Goal: Task Accomplishment & Management: Manage account settings

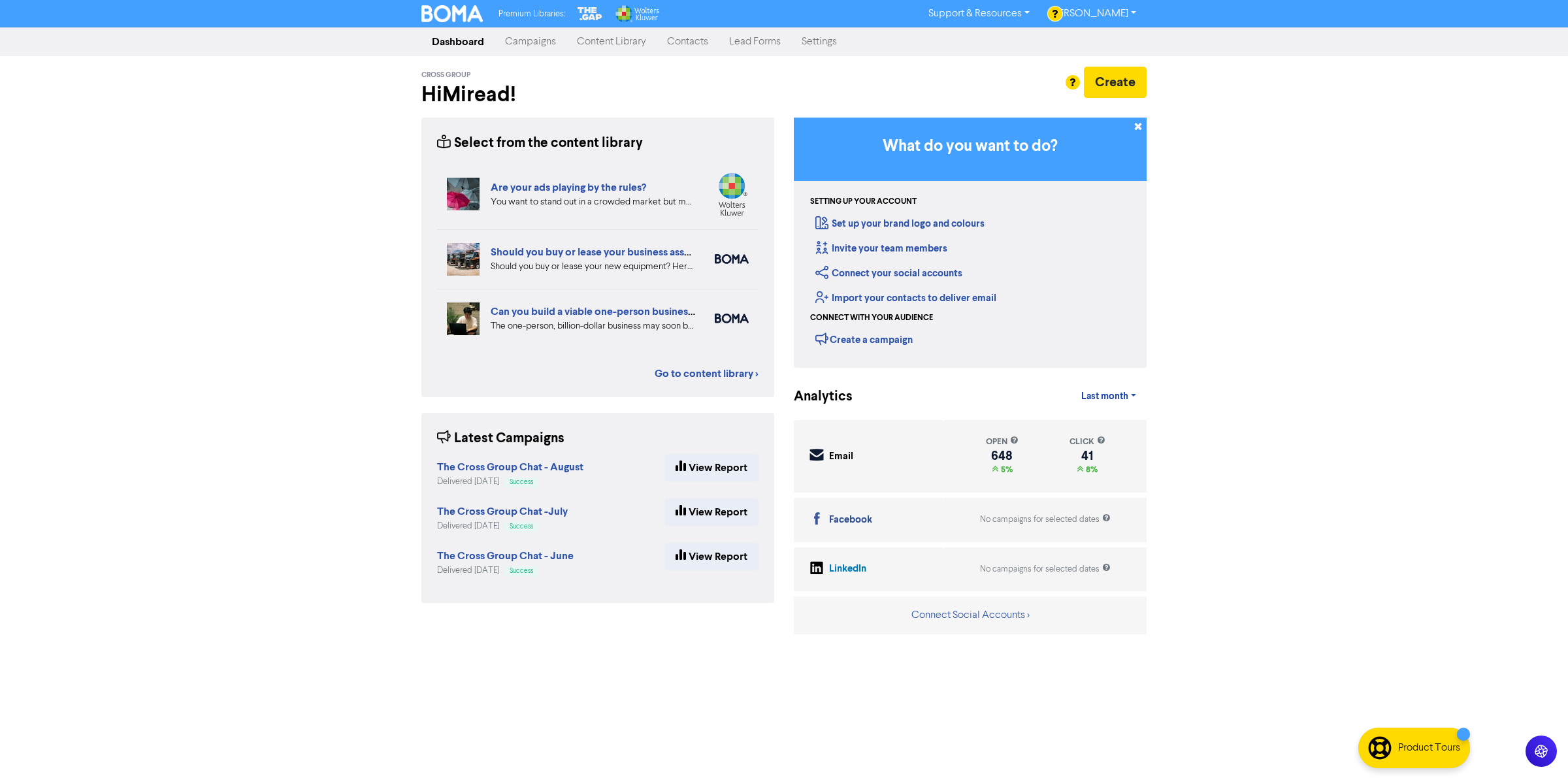
click at [703, 49] on link "Contacts" at bounding box center [687, 41] width 62 height 26
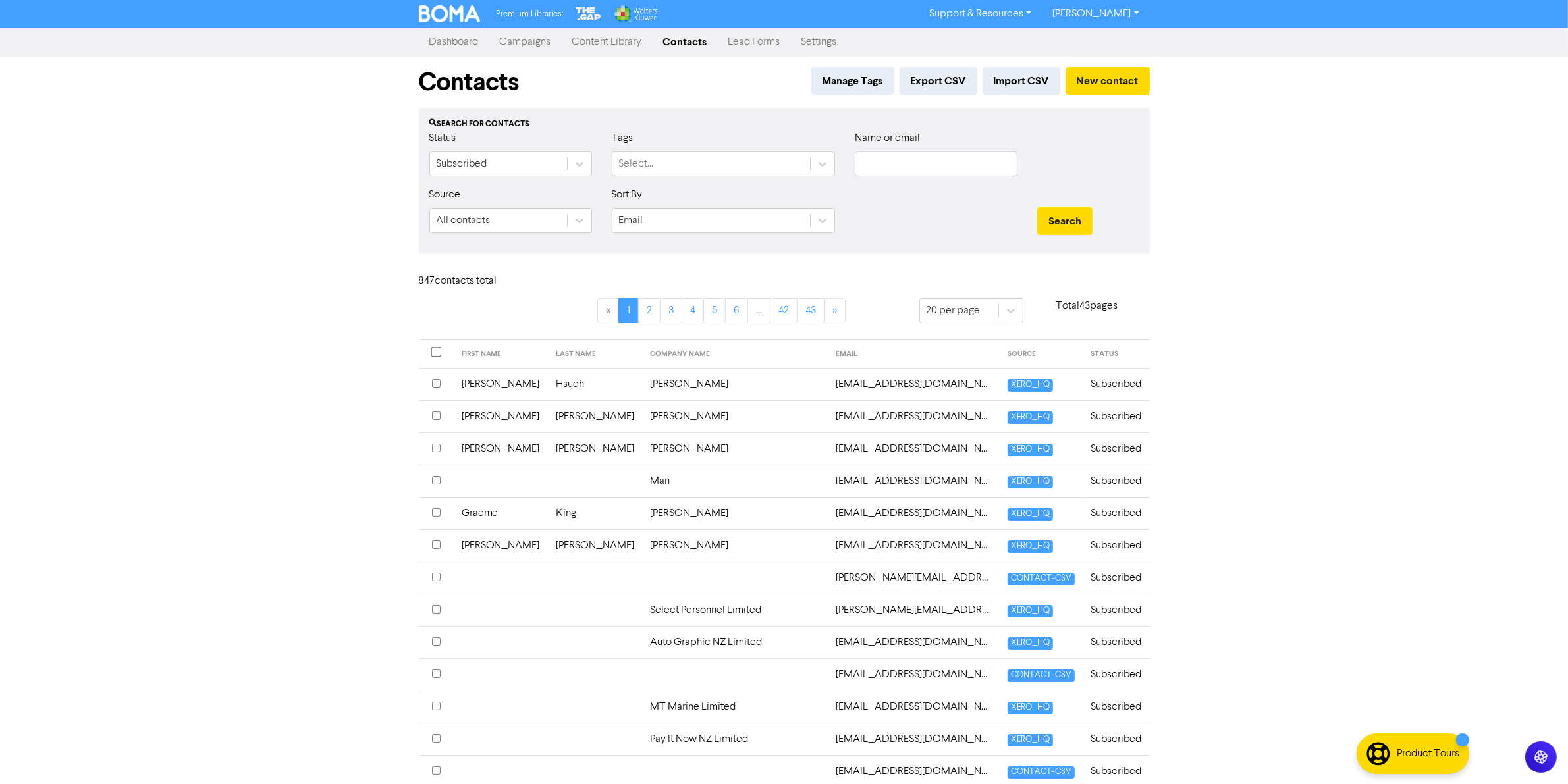
click at [1322, 208] on div "Premium Libraries: Support & Resources Video Tutorials FAQ & Guides Marketing E…" at bounding box center [784, 392] width 1568 height 784
click at [265, 203] on div "Premium Libraries: Support & Resources Video Tutorials FAQ & Guides Marketing E…" at bounding box center [784, 392] width 1568 height 784
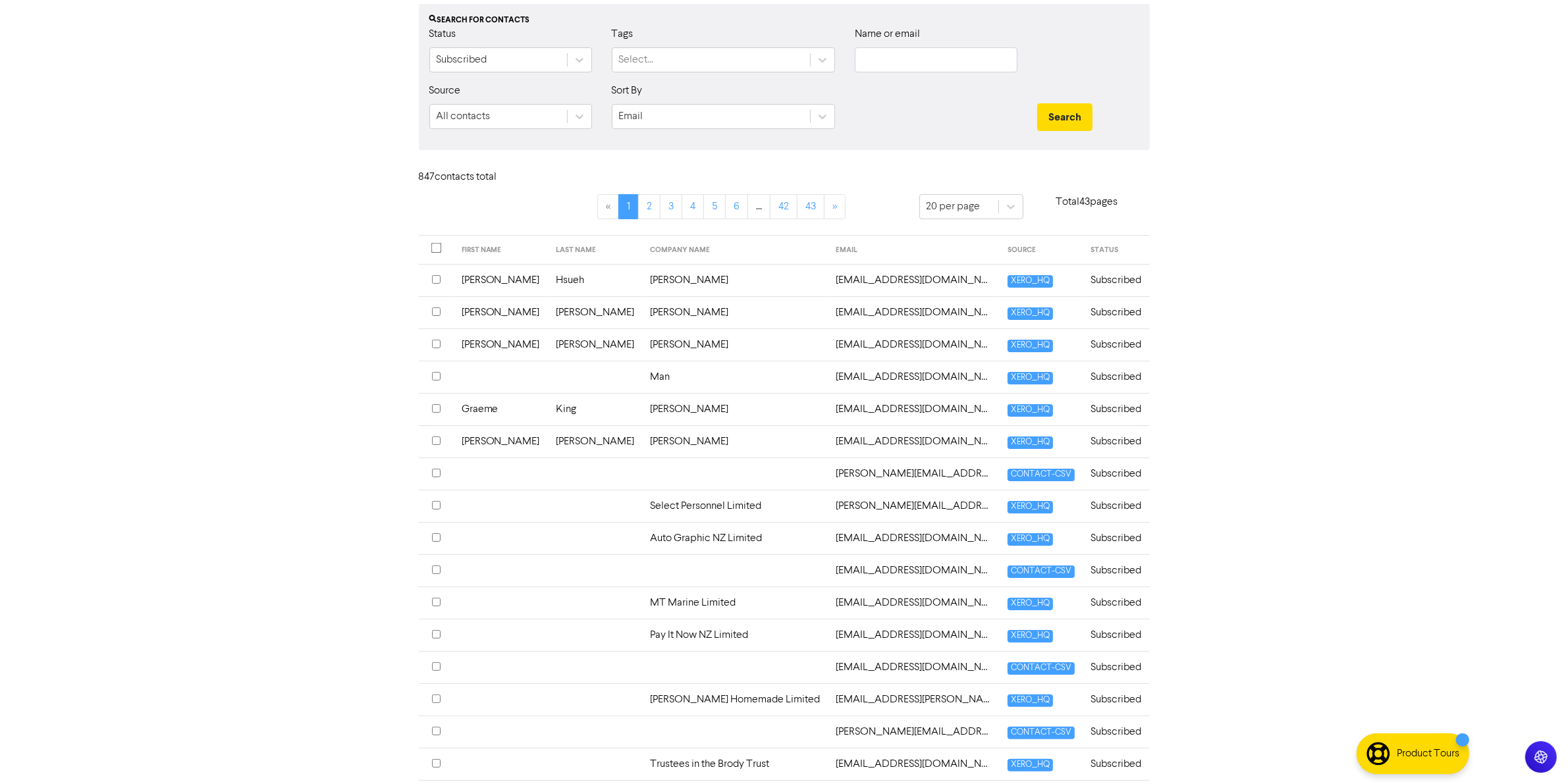
scroll to position [284, 0]
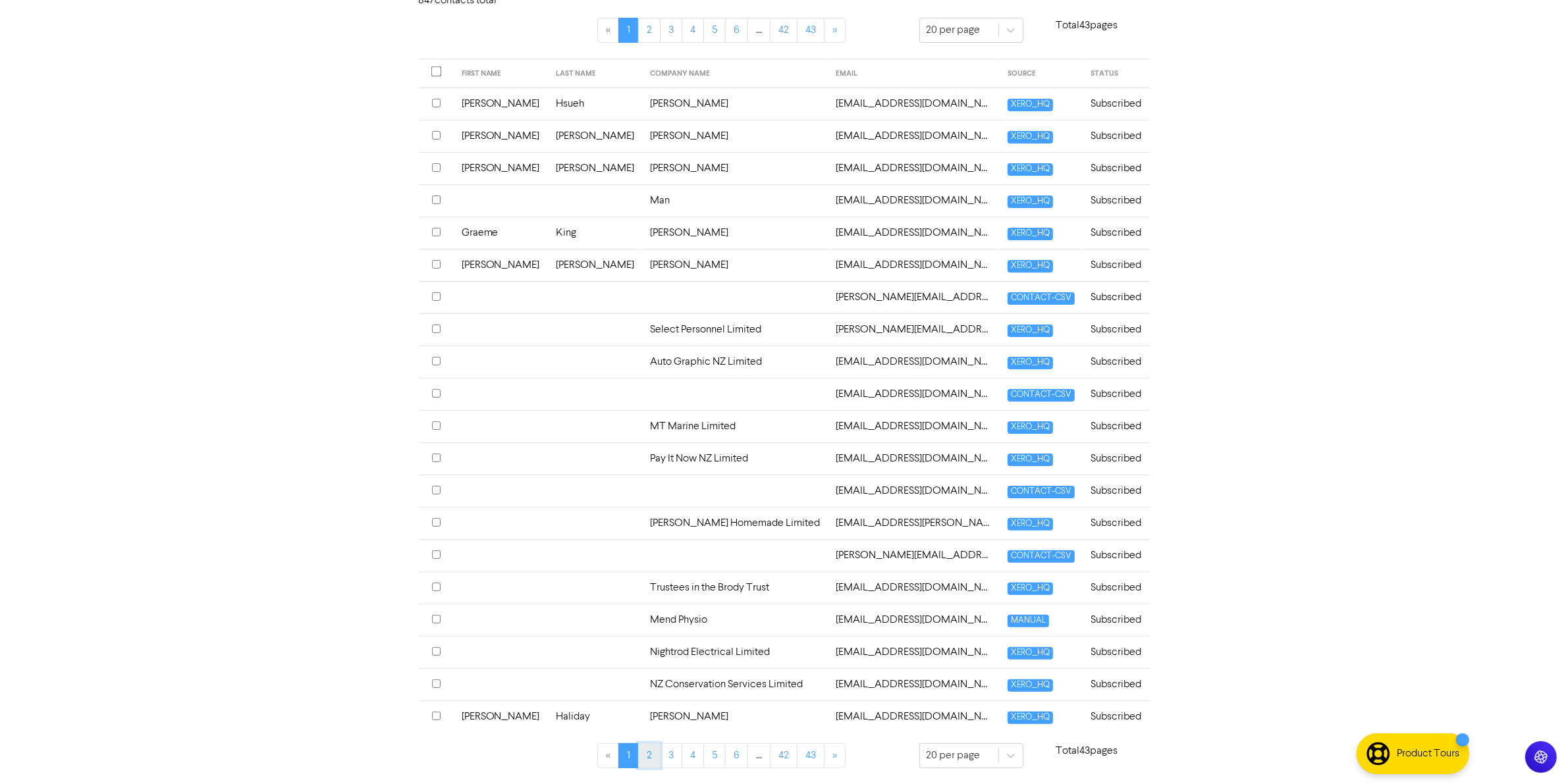
click at [650, 752] on link "2" at bounding box center [649, 755] width 23 height 25
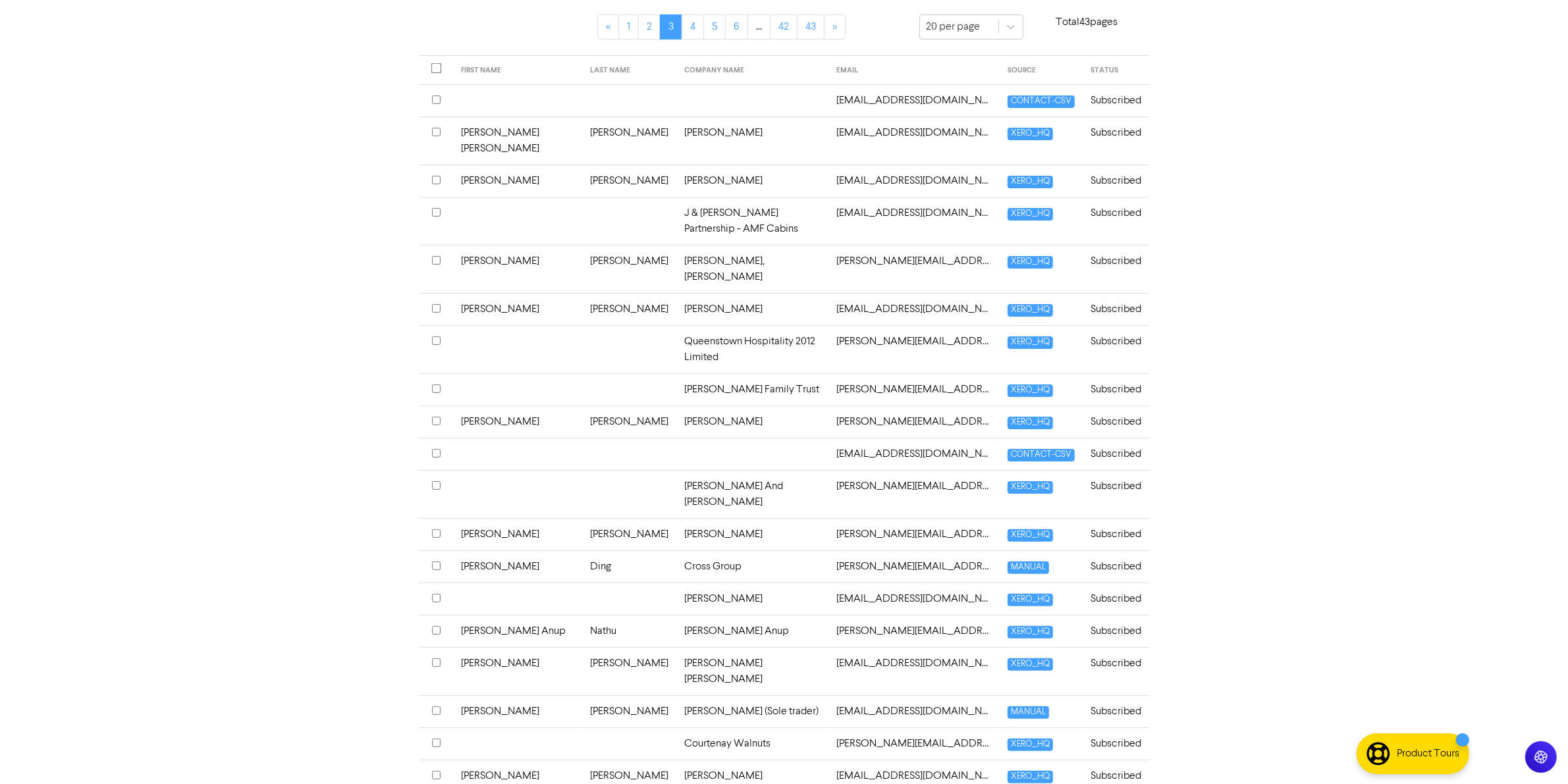
scroll to position [316, 0]
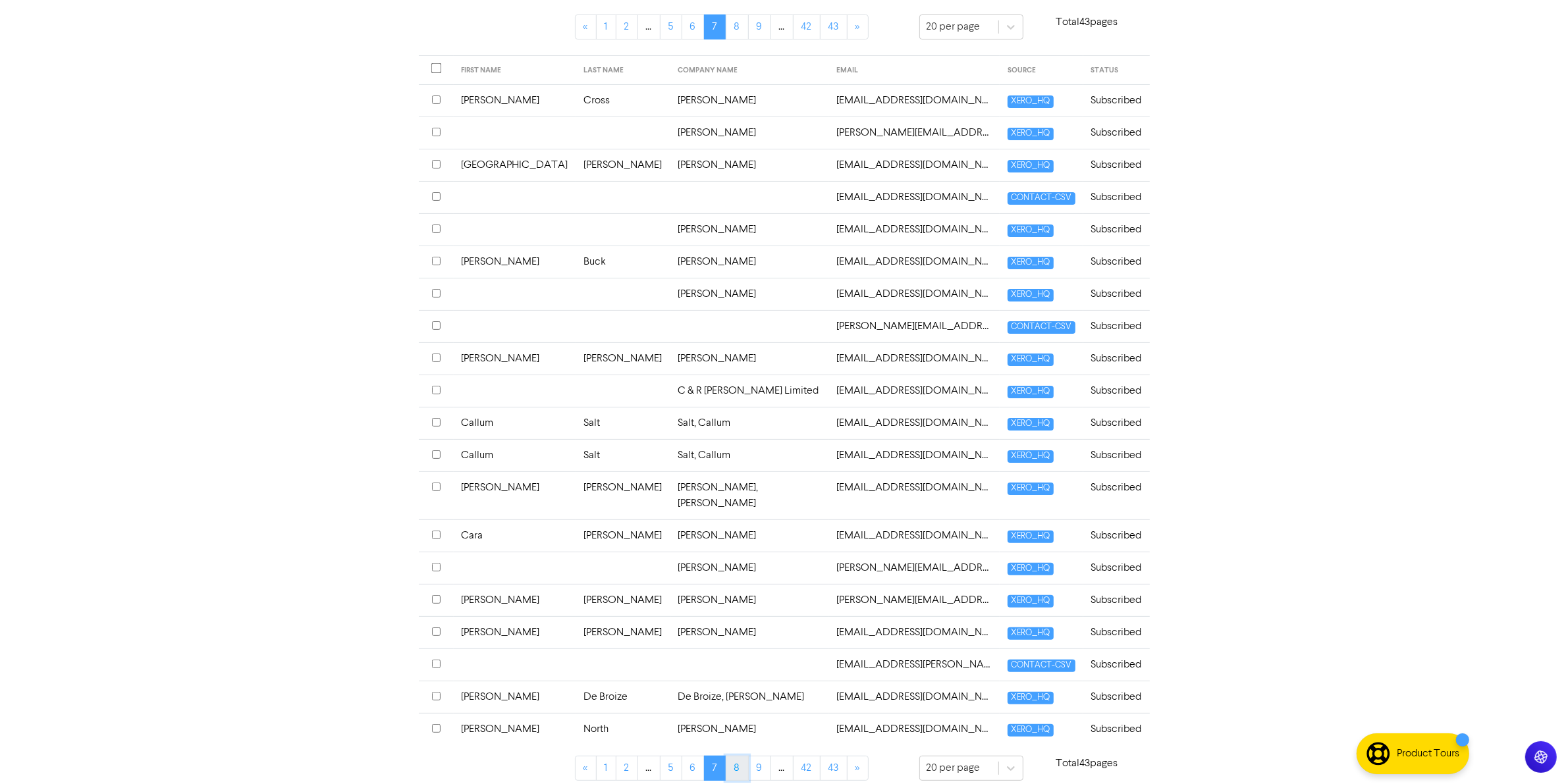
click at [742, 763] on link "8" at bounding box center [737, 768] width 23 height 25
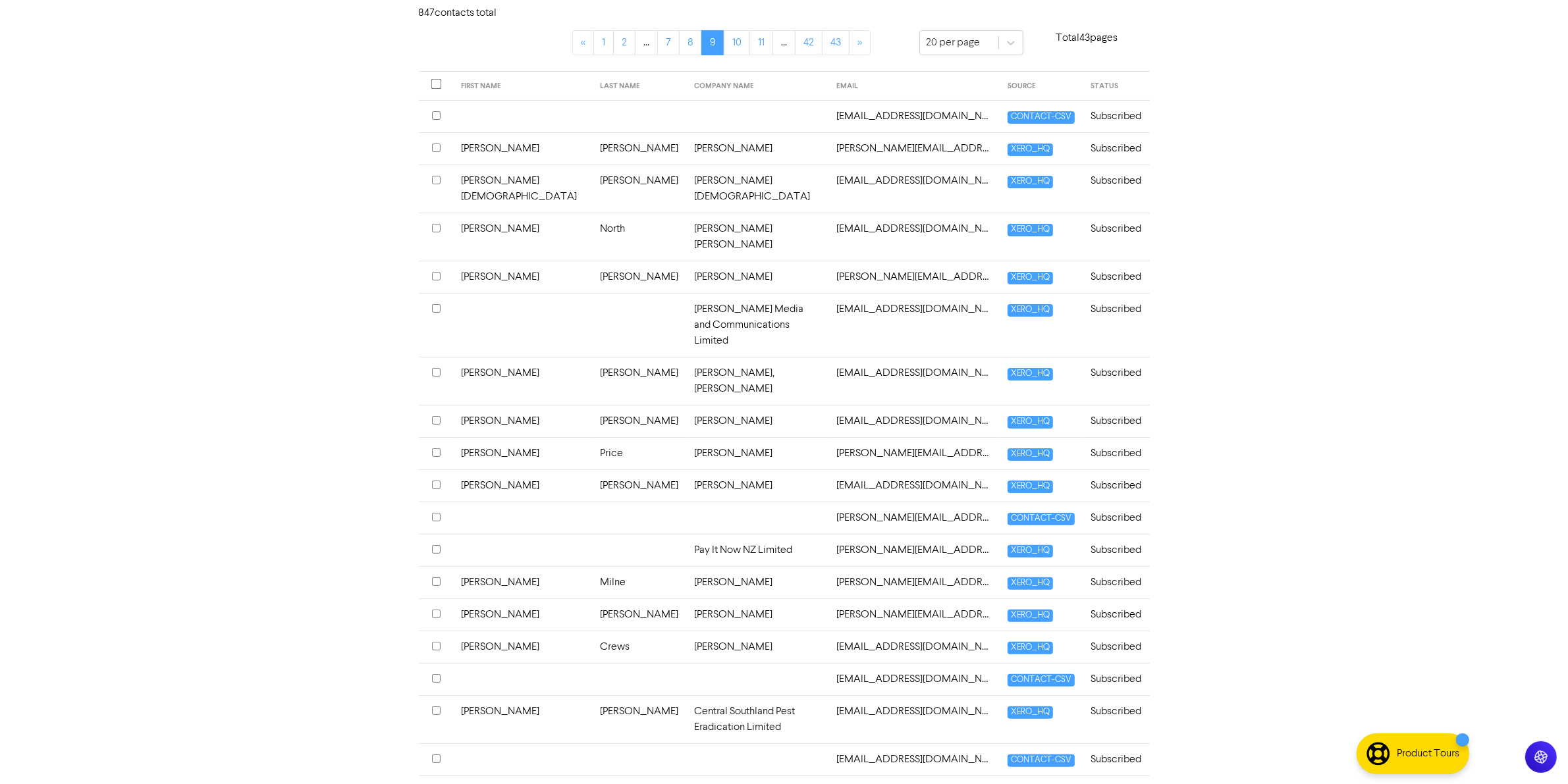
scroll to position [331, 0]
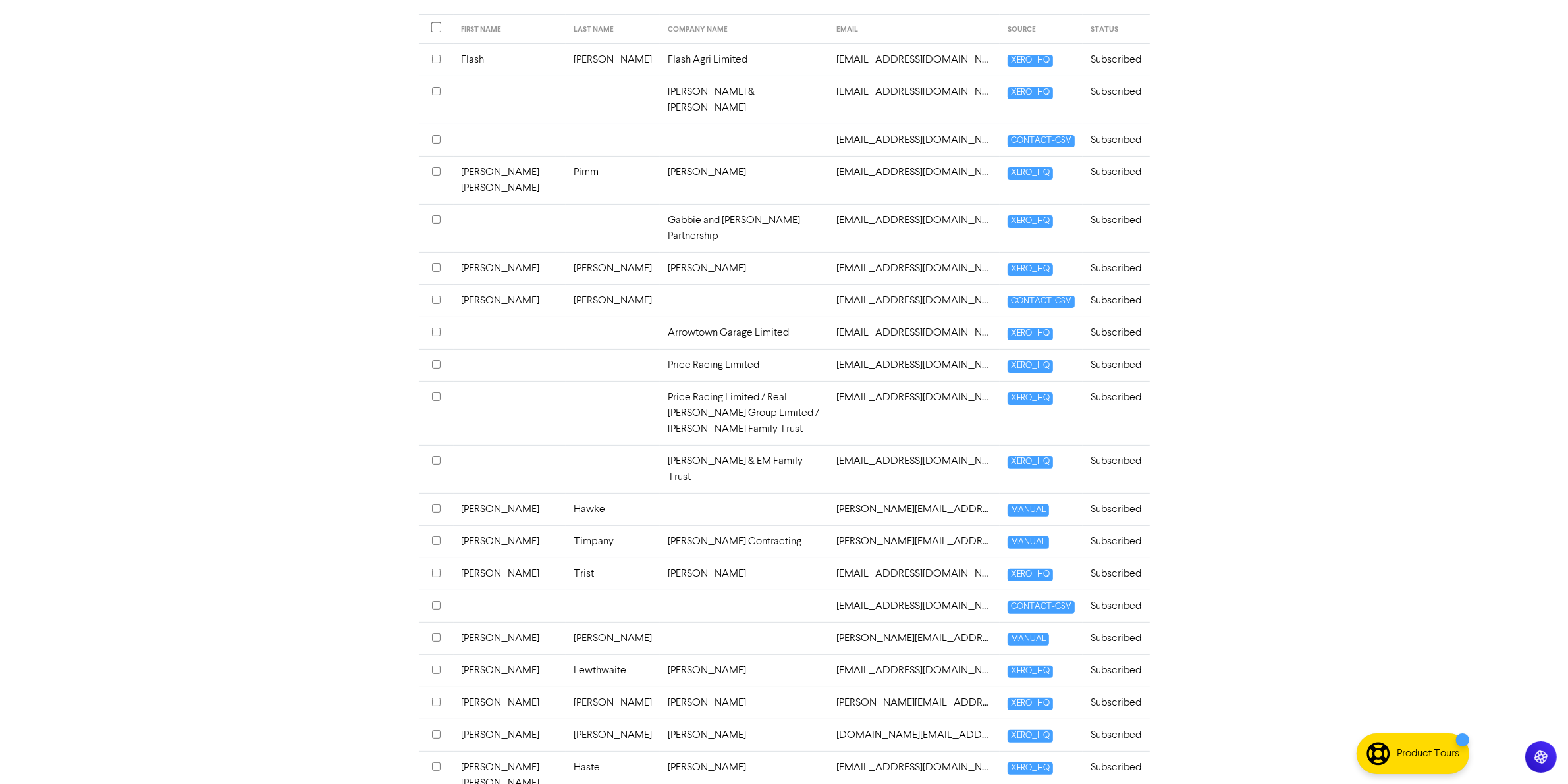
scroll to position [347, 0]
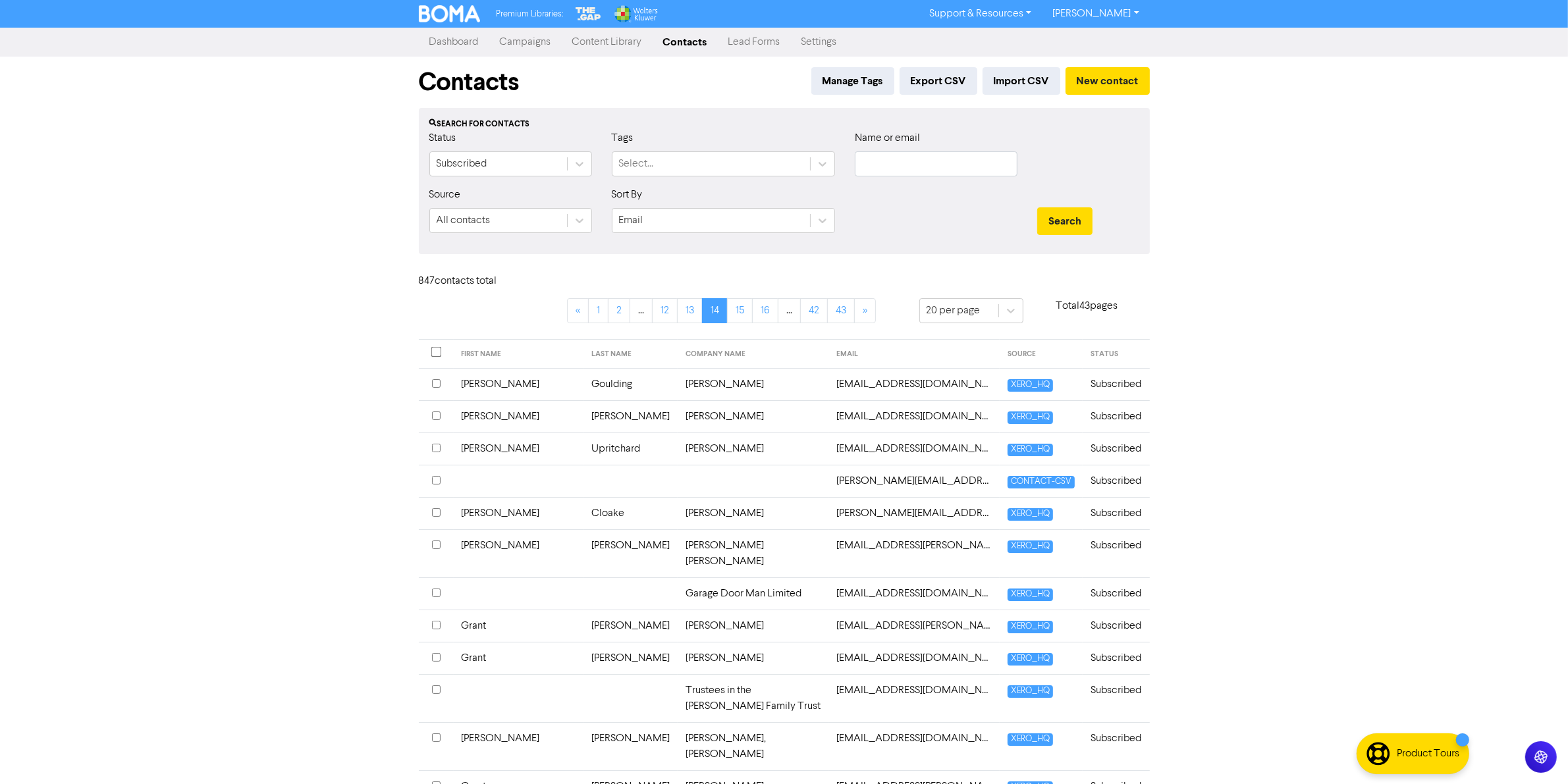
scroll to position [284, 0]
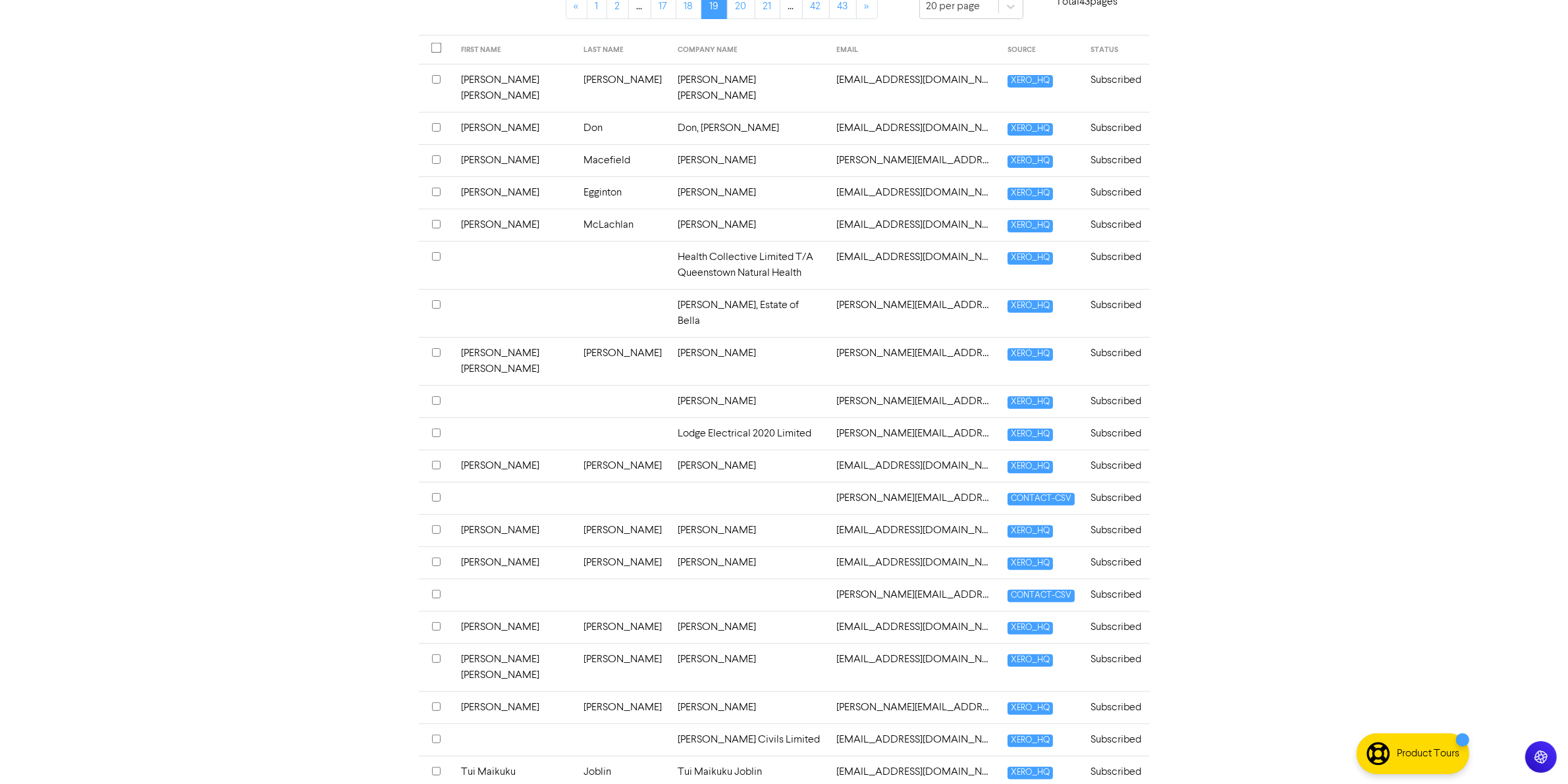
scroll to position [316, 0]
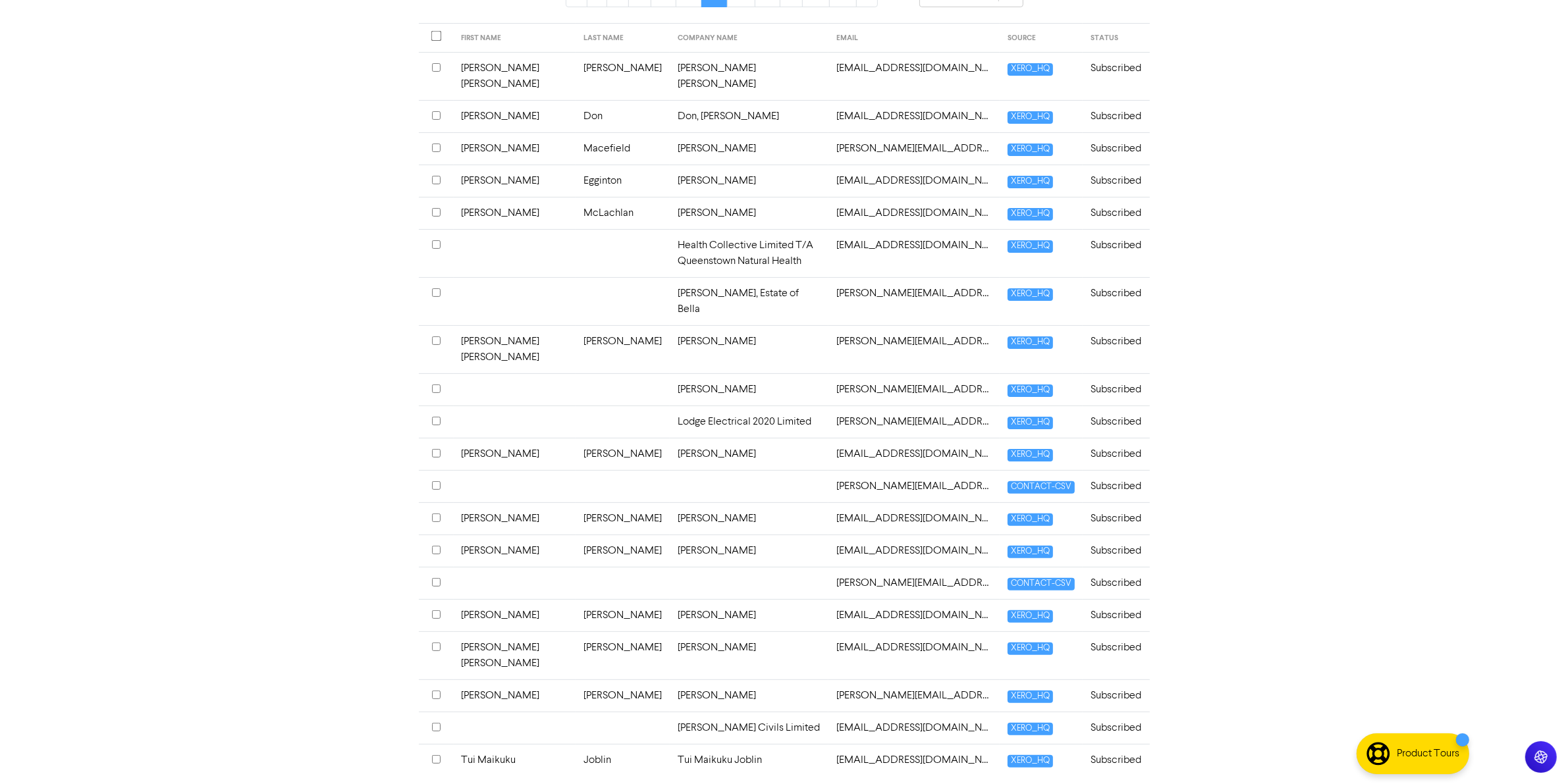
click at [741, 783] on link "20" at bounding box center [741, 799] width 28 height 25
click at [745, 783] on link "21" at bounding box center [741, 799] width 25 height 25
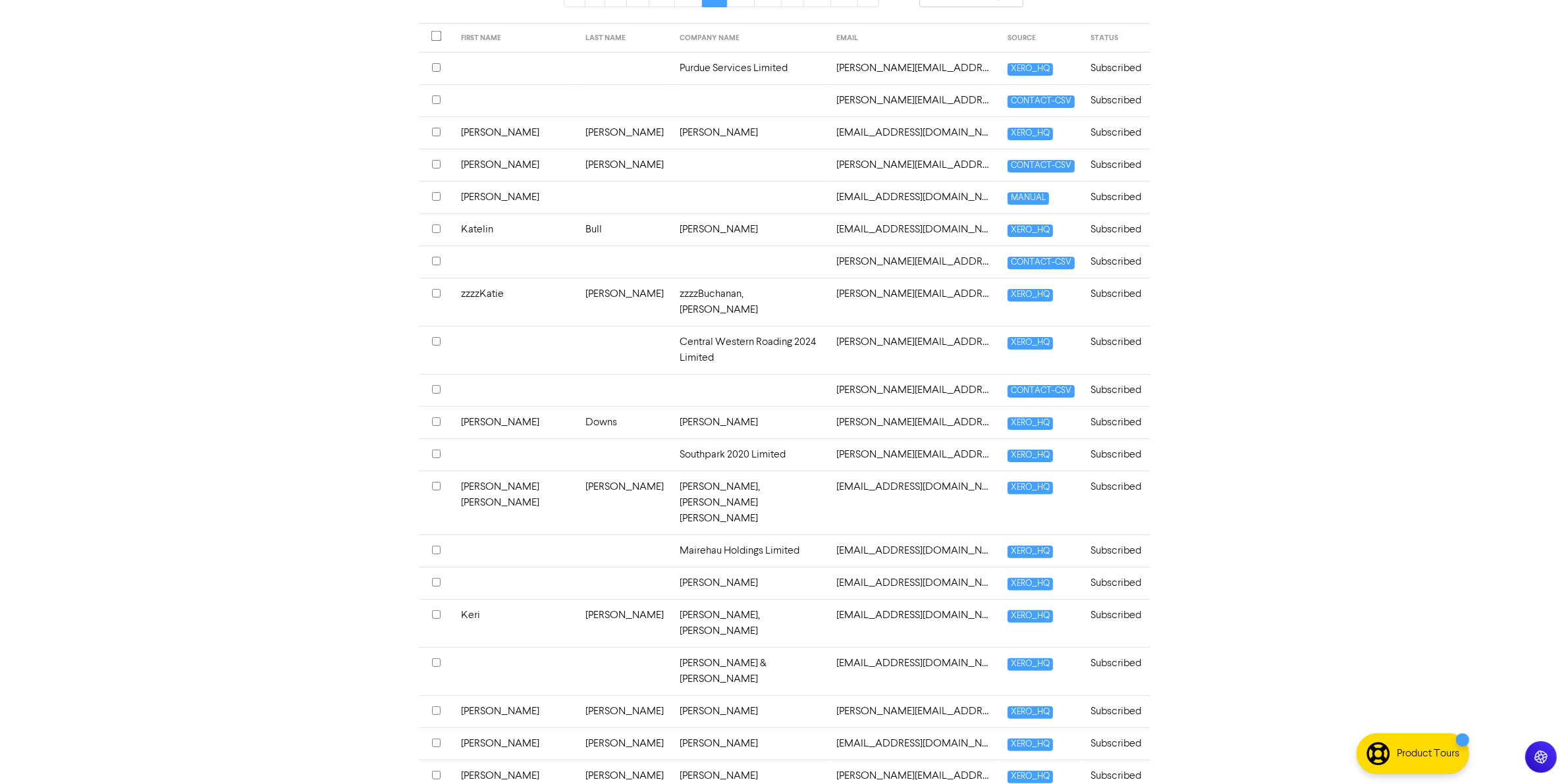
scroll to position [347, 0]
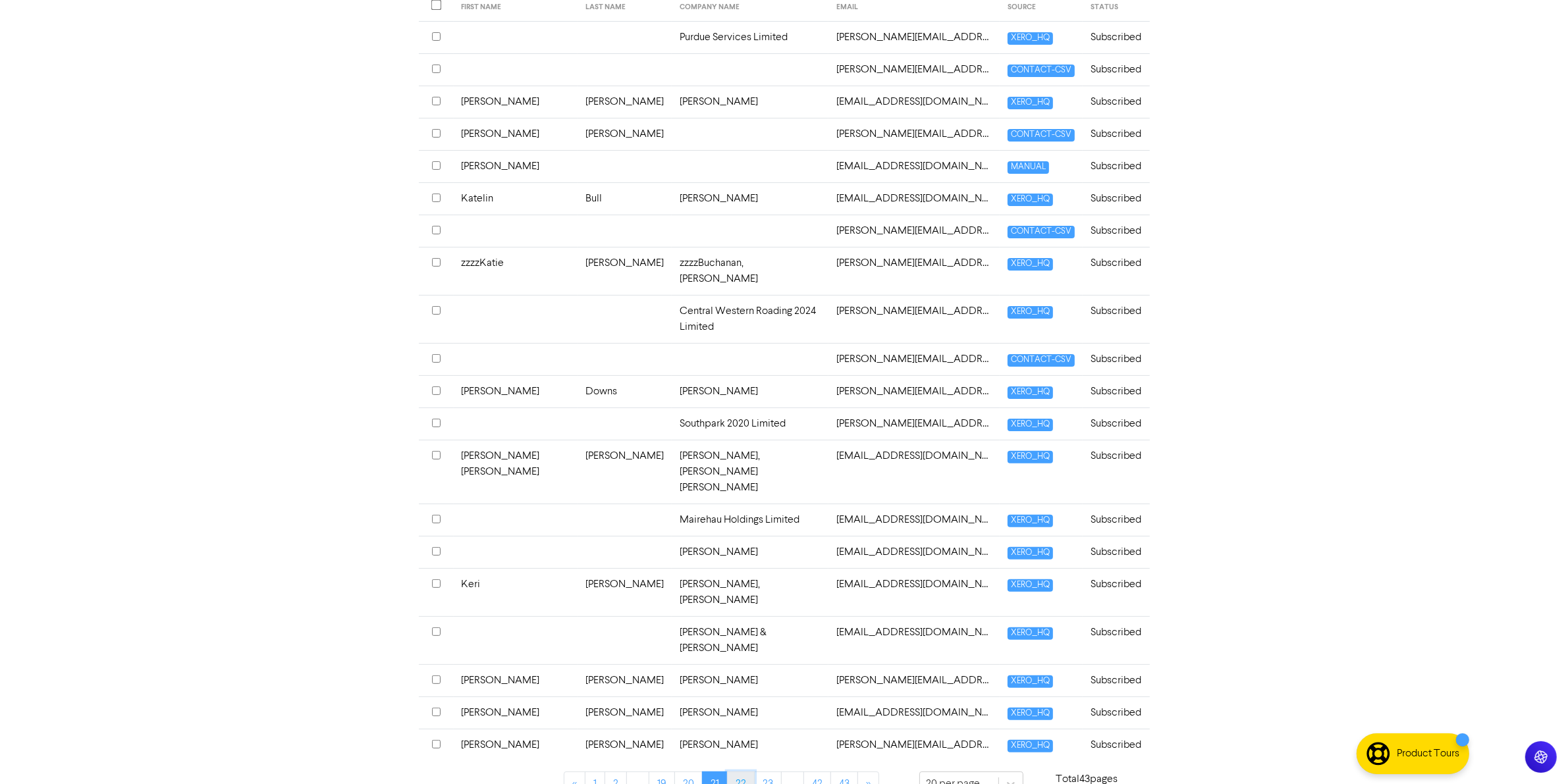
click at [733, 771] on link "22" at bounding box center [740, 783] width 27 height 25
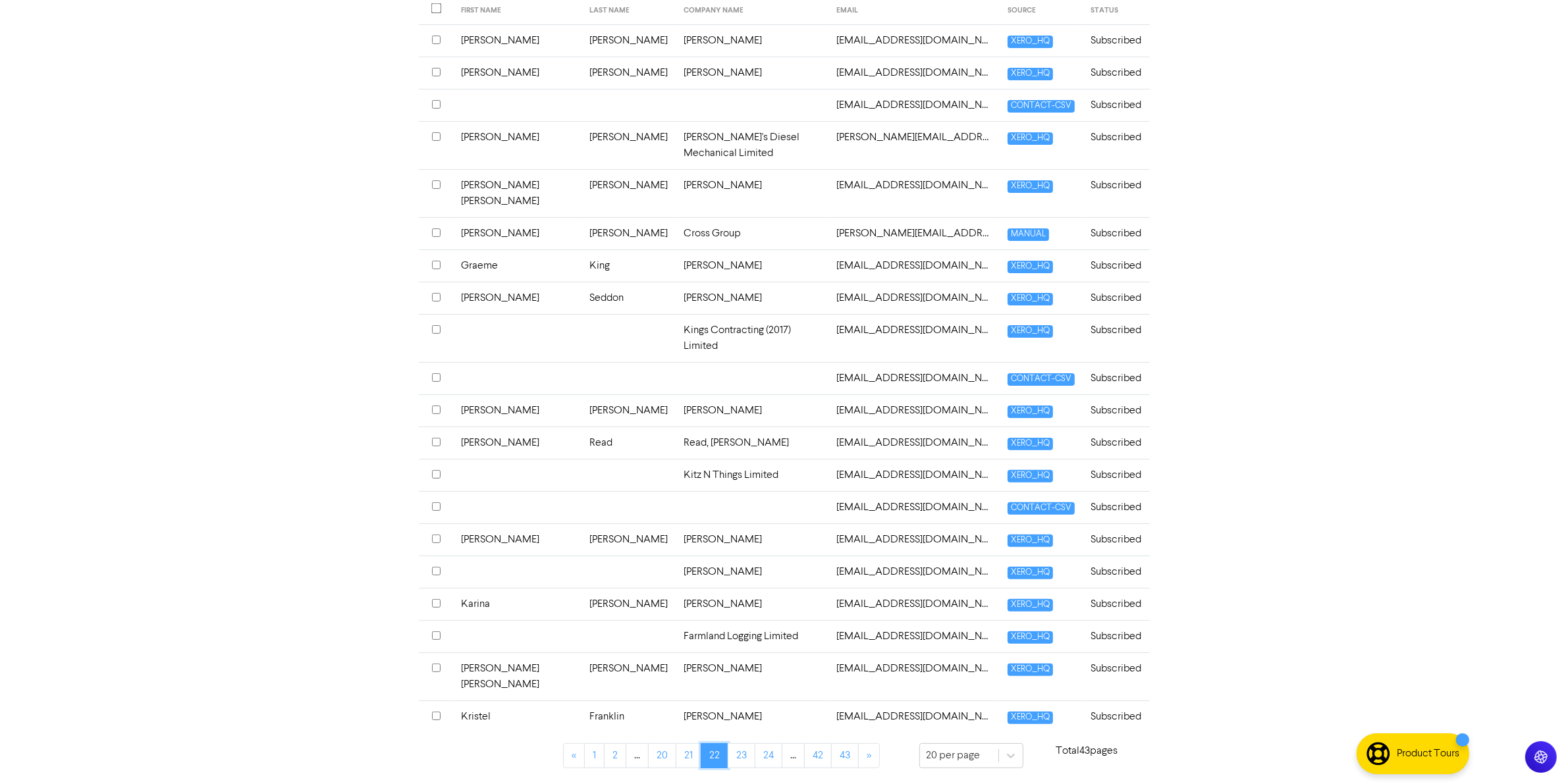
scroll to position [284, 0]
